Goal: Transaction & Acquisition: Purchase product/service

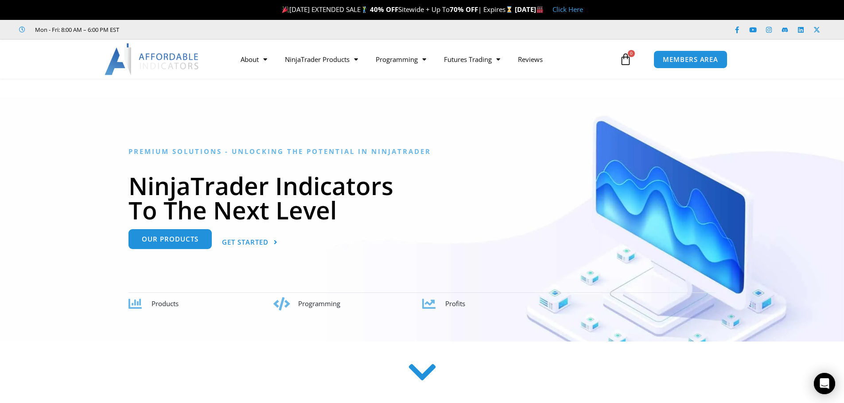
click at [151, 248] on link "Our Products" at bounding box center [169, 239] width 83 height 20
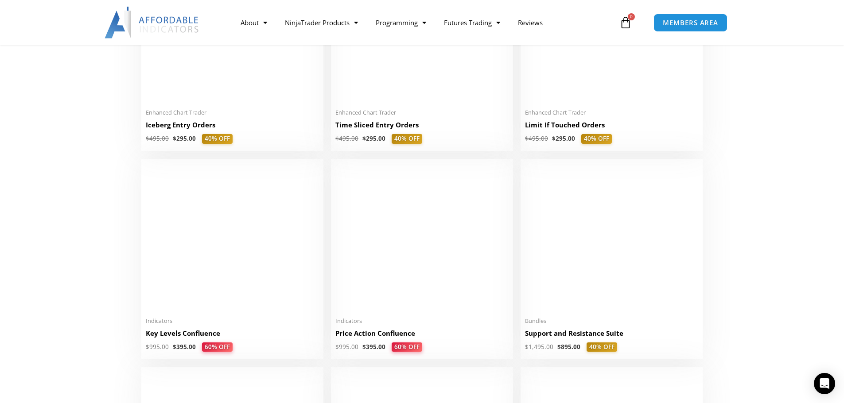
scroll to position [1107, 0]
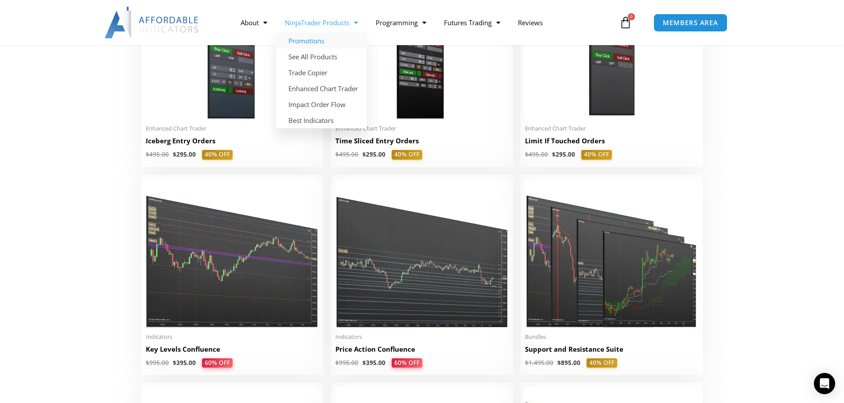
click at [310, 39] on link "Promotions" at bounding box center [321, 41] width 91 height 16
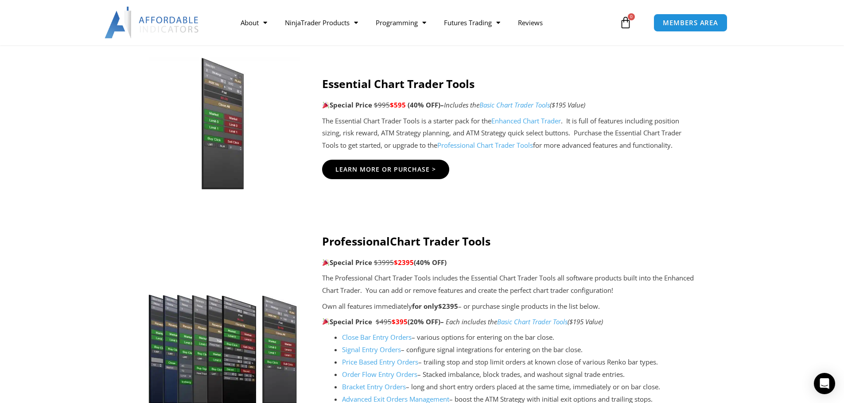
scroll to position [753, 0]
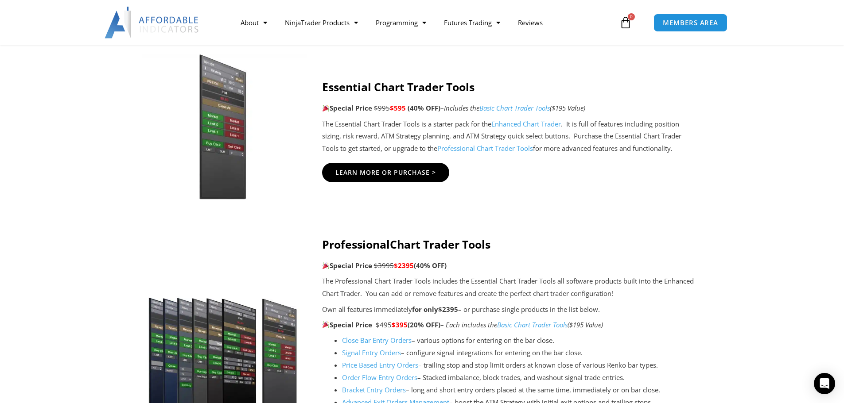
click at [236, 123] on img at bounding box center [222, 127] width 170 height 146
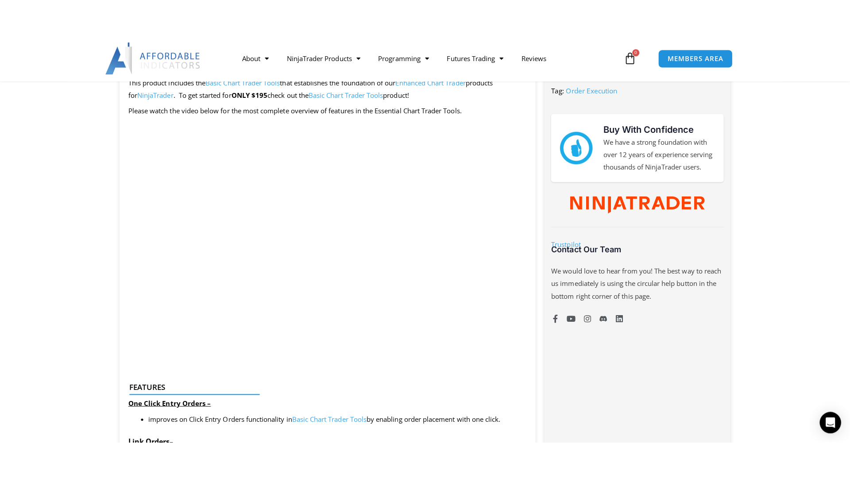
scroll to position [399, 0]
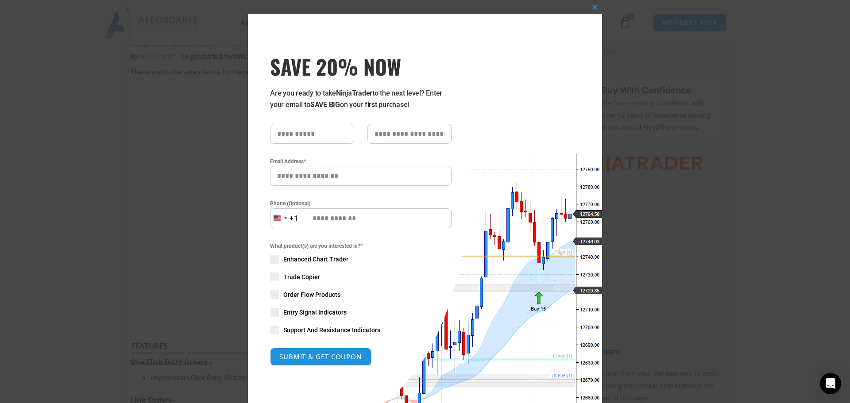
click at [264, 219] on div "Phone (Optional) [GEOGRAPHIC_DATA] +1 +1 244 results found [GEOGRAPHIC_DATA] +9…" at bounding box center [361, 213] width 195 height 29
click at [128, 155] on div "Close this module SAVE 20% NOW Are you ready to take NinjaTrader to the next le…" at bounding box center [425, 201] width 850 height 403
